Goal: Task Accomplishment & Management: Manage account settings

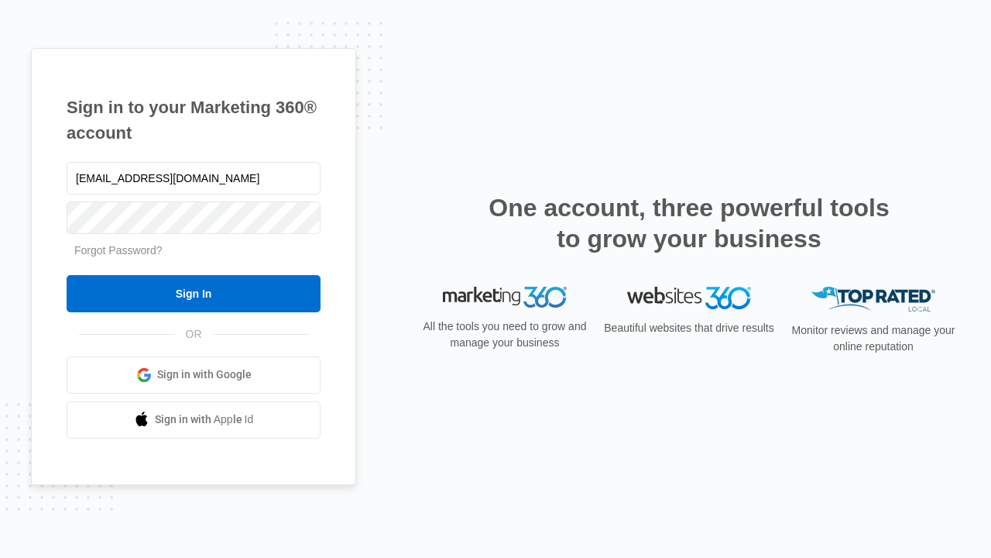
type input "[EMAIL_ADDRESS][DOMAIN_NAME]"
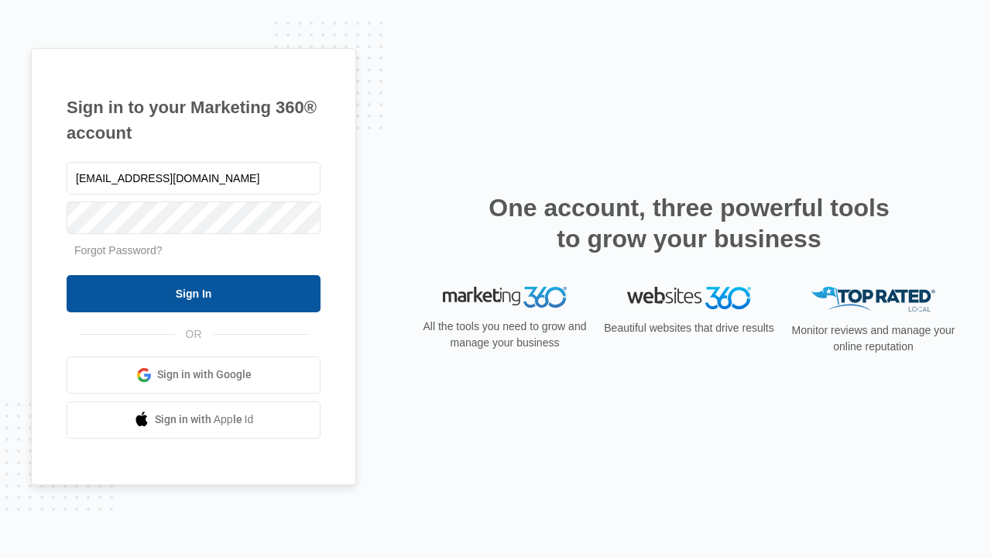
click at [194, 293] on input "Sign In" at bounding box center [194, 293] width 254 height 37
